Goal: Task Accomplishment & Management: Use online tool/utility

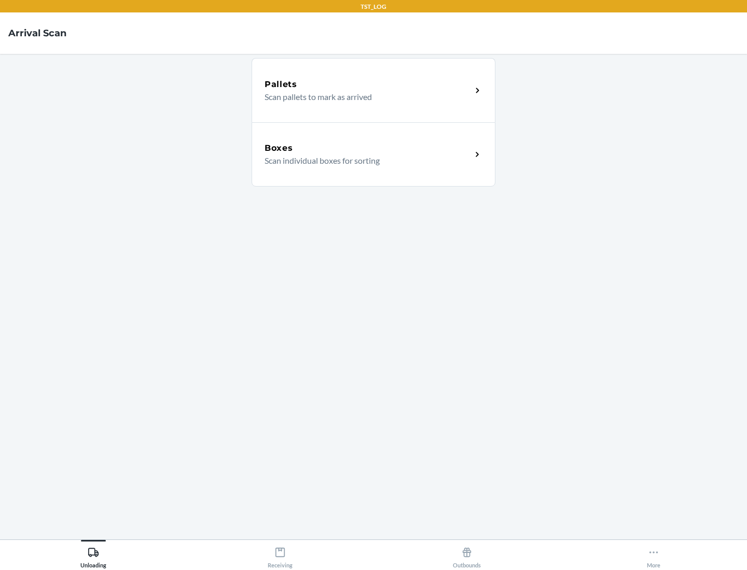
click at [368, 148] on div "Boxes" at bounding box center [367, 148] width 207 height 12
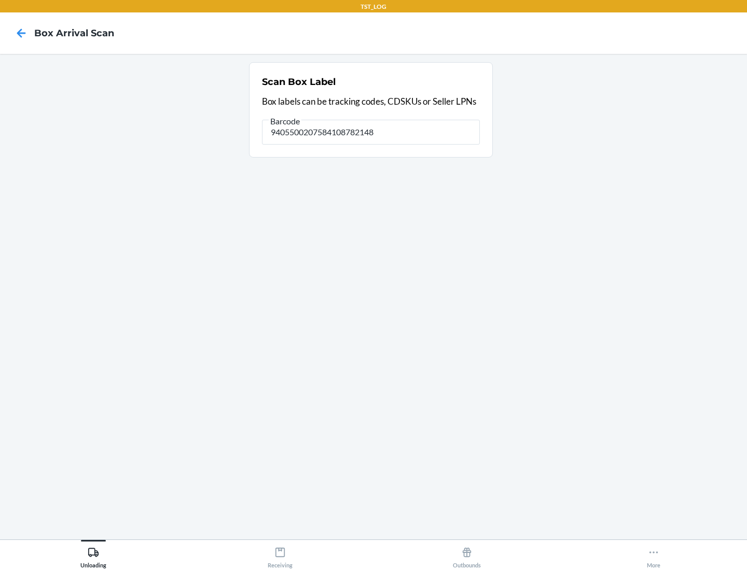
type input "9405500207584108782148"
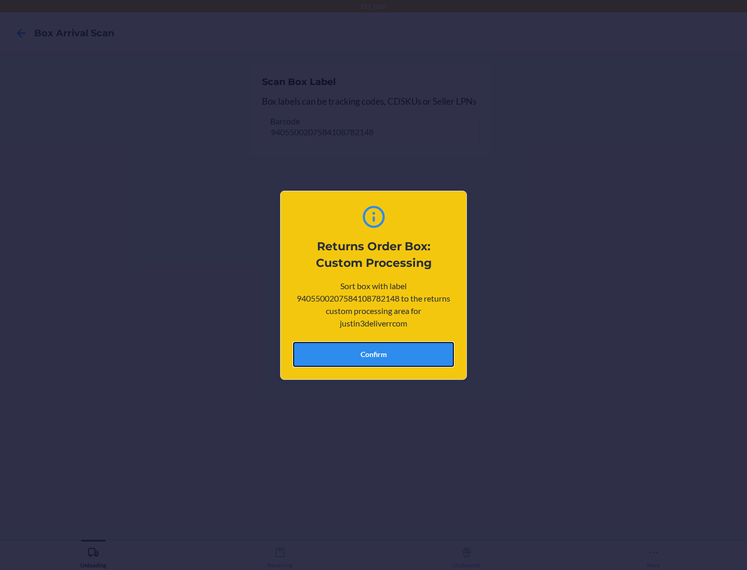
click at [373, 354] on button "Confirm" at bounding box center [373, 354] width 161 height 25
